Goal: Information Seeking & Learning: Learn about a topic

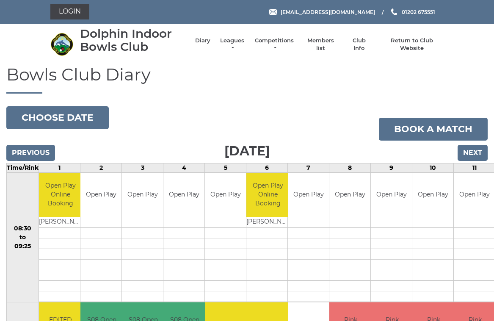
click at [239, 43] on link "Leagues" at bounding box center [232, 44] width 27 height 15
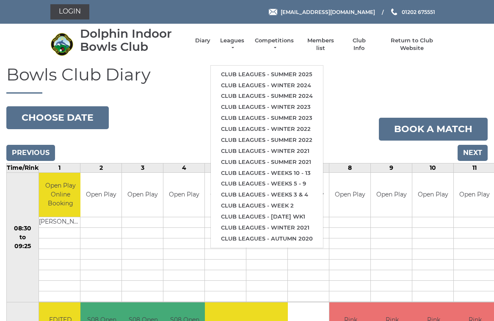
click at [294, 80] on link "Club leagues - Winter 2024" at bounding box center [267, 85] width 112 height 11
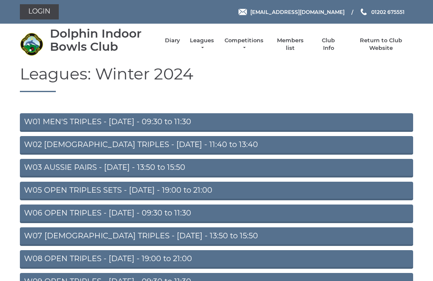
click at [162, 122] on link "W01 MEN'S TRIPLES - [DATE] - 09:30 to 11:30" at bounding box center [216, 122] width 393 height 19
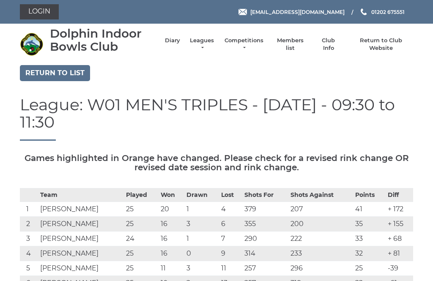
click at [65, 72] on link "Return to list" at bounding box center [55, 73] width 70 height 16
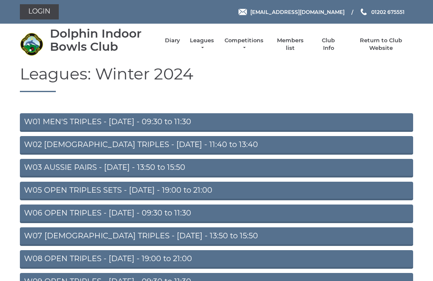
click at [203, 169] on link "W03 AUSSIE PAIRS - Monday - 13:50 to 15:50" at bounding box center [216, 168] width 393 height 19
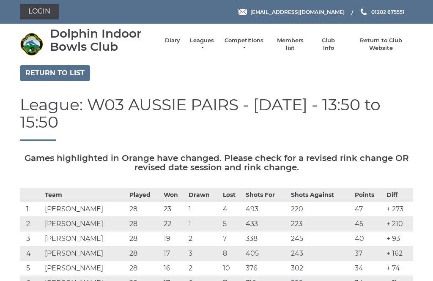
click at [49, 71] on link "Return to list" at bounding box center [55, 73] width 70 height 16
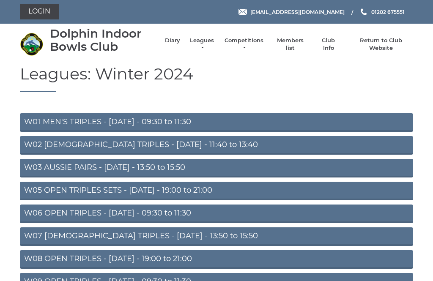
click at [383, 44] on link "Return to Club Website" at bounding box center [381, 44] width 64 height 15
